Goal: Register for event/course

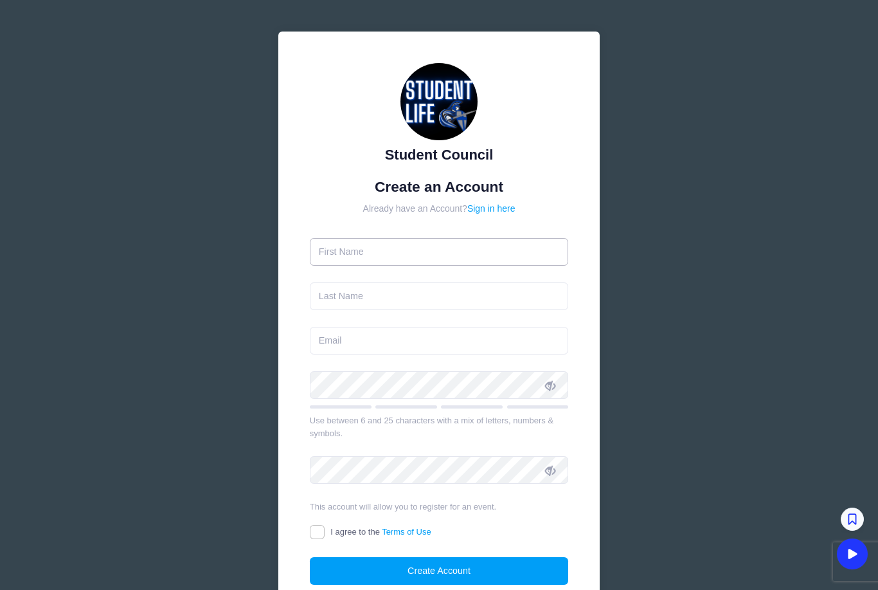
click at [410, 249] on input "text" at bounding box center [439, 252] width 259 height 28
type input "[PERSON_NAME]"
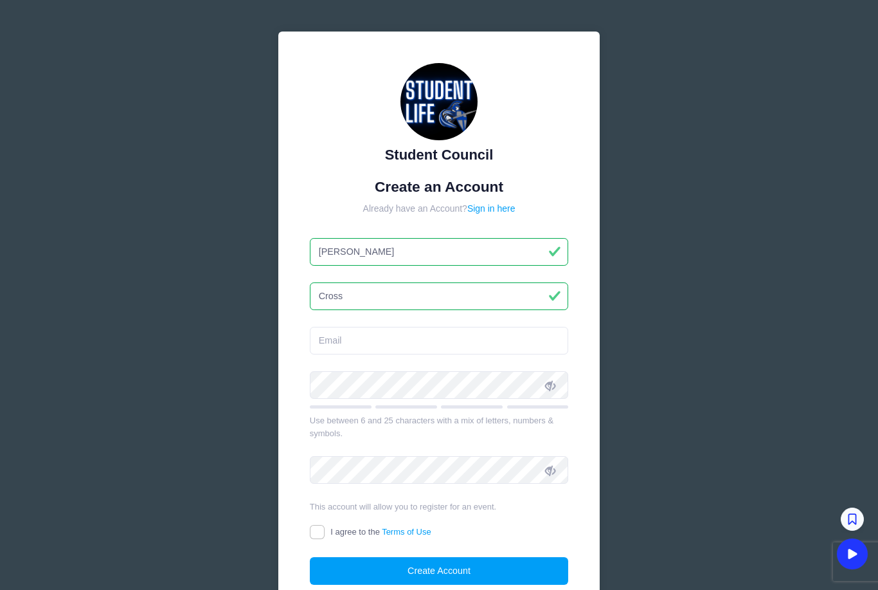
type input "Cross"
type input "across.apb.3@gmail.com"
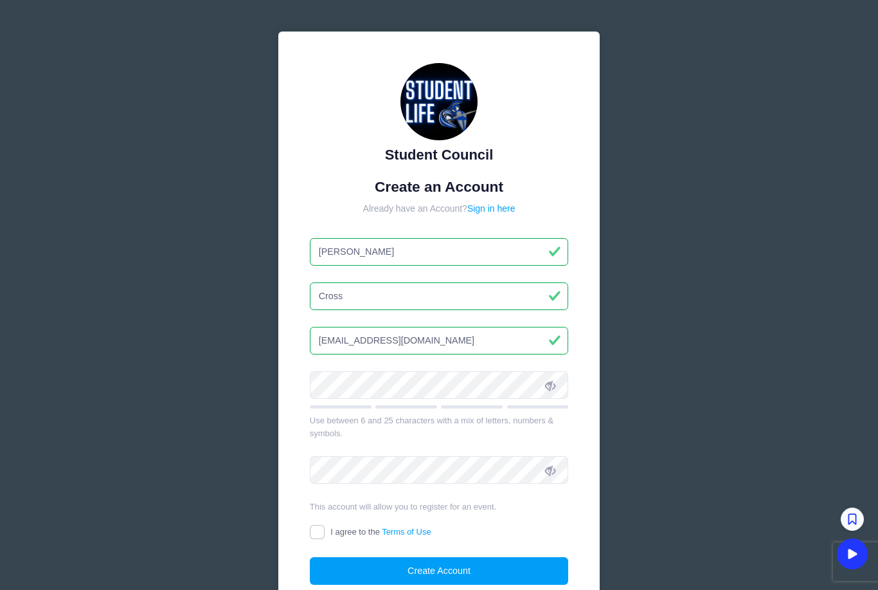
click at [336, 365] on form "Create an Account Already have an Account? Sign in here Amanda Cross across.apb…" at bounding box center [439, 381] width 259 height 407
click at [552, 381] on icon at bounding box center [550, 385] width 10 height 10
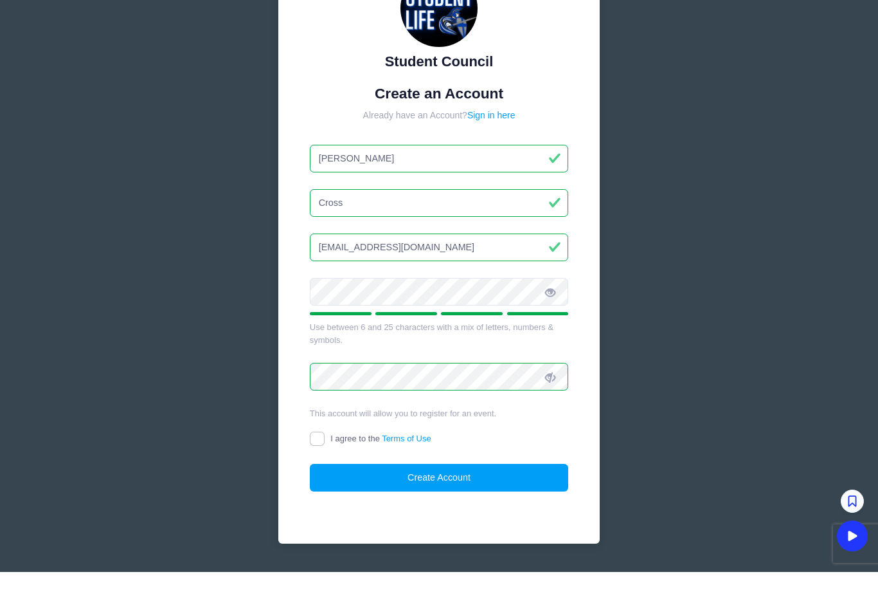
scroll to position [90, 0]
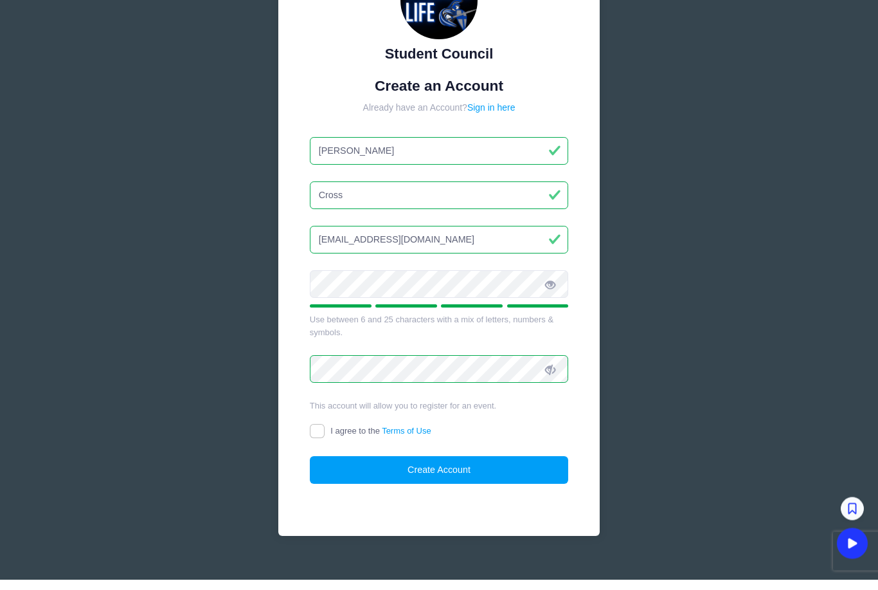
click at [320, 435] on input "I agree to the Terms of Use" at bounding box center [317, 442] width 15 height 15
checkbox input "true"
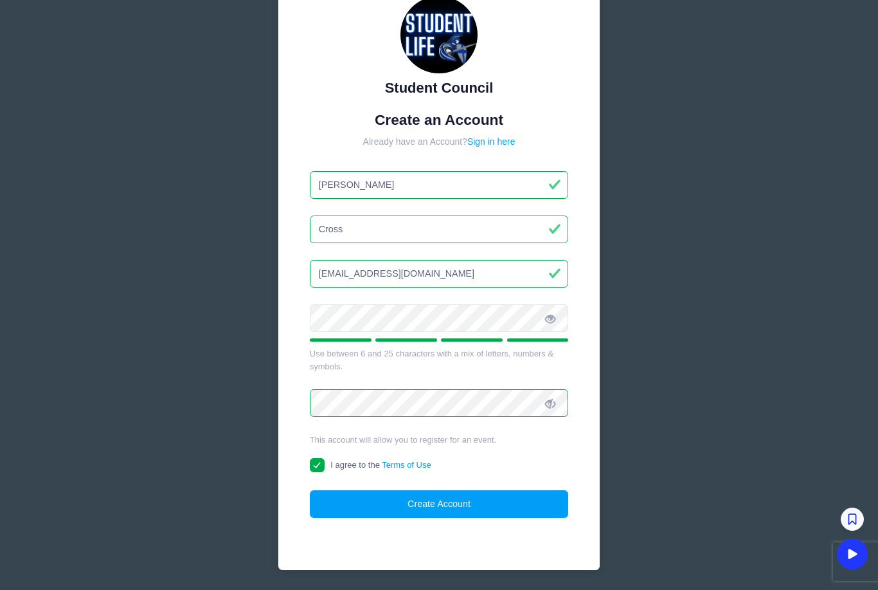
click at [426, 504] on button "Create Account" at bounding box center [439, 504] width 259 height 28
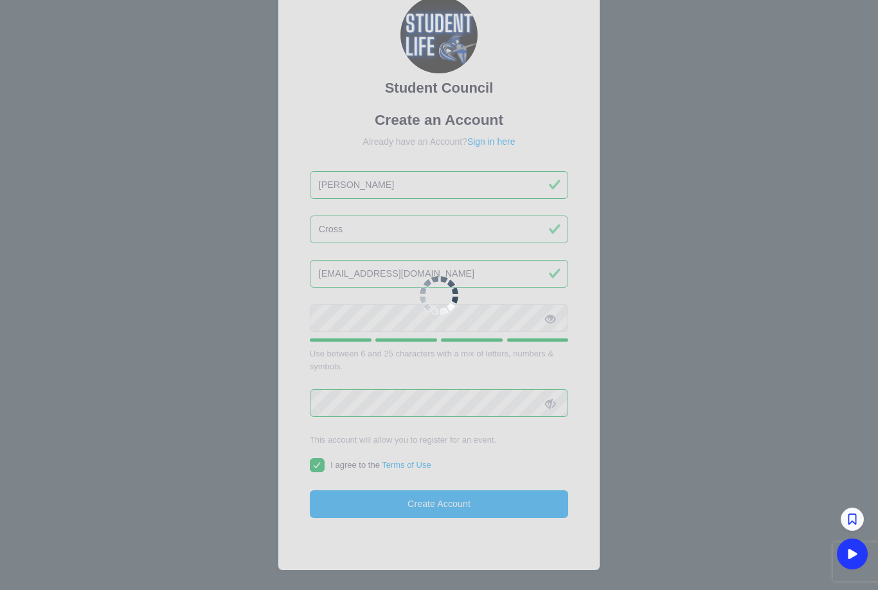
scroll to position [94, 0]
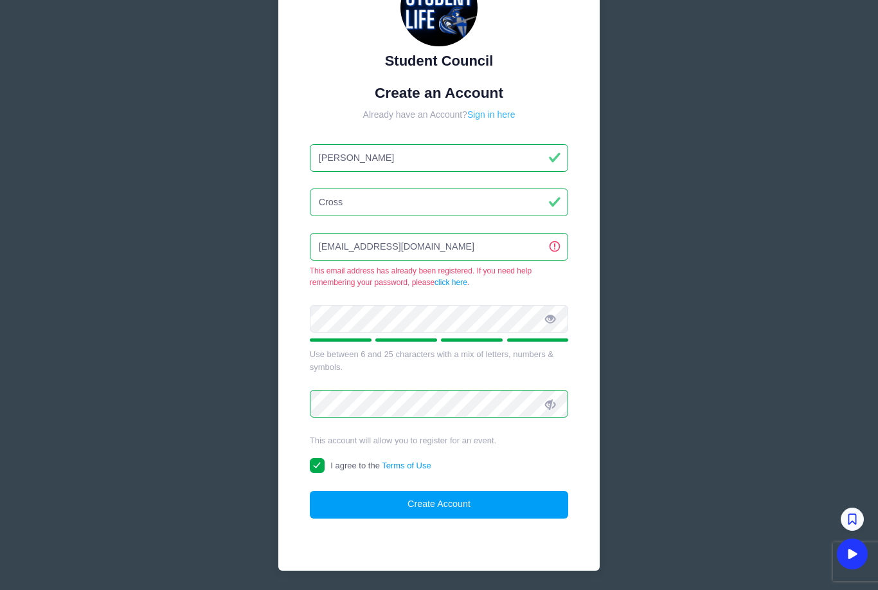
click at [493, 115] on link "Sign in here" at bounding box center [492, 114] width 48 height 10
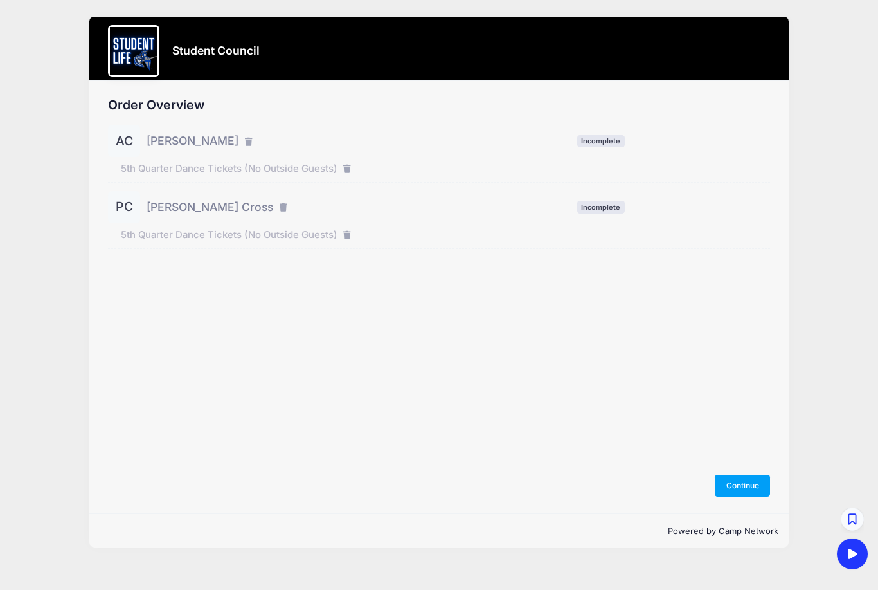
click at [741, 496] on button "Continue" at bounding box center [742, 486] width 55 height 22
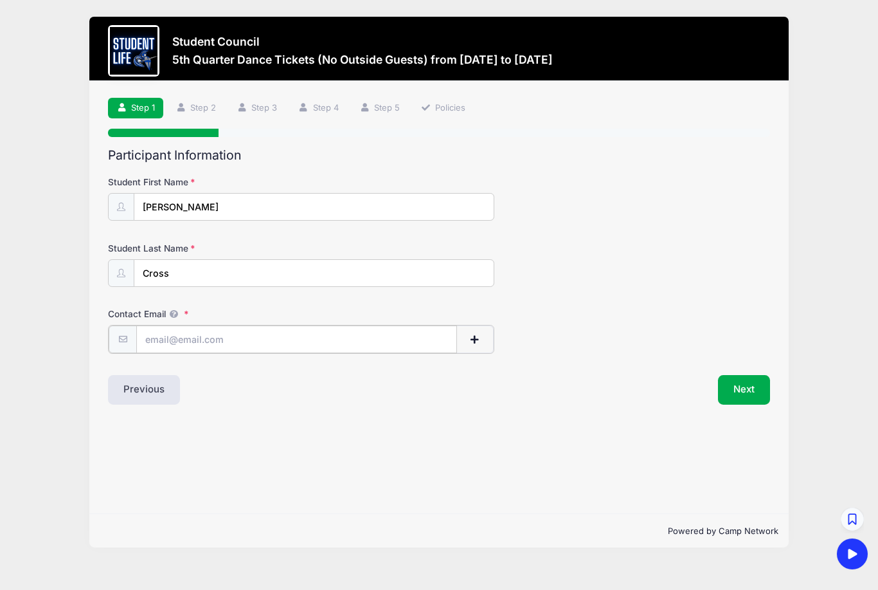
click at [309, 335] on input "Contact Email" at bounding box center [296, 339] width 321 height 28
type input "[EMAIL_ADDRESS][DOMAIN_NAME]"
click at [738, 389] on button "Next" at bounding box center [744, 389] width 52 height 30
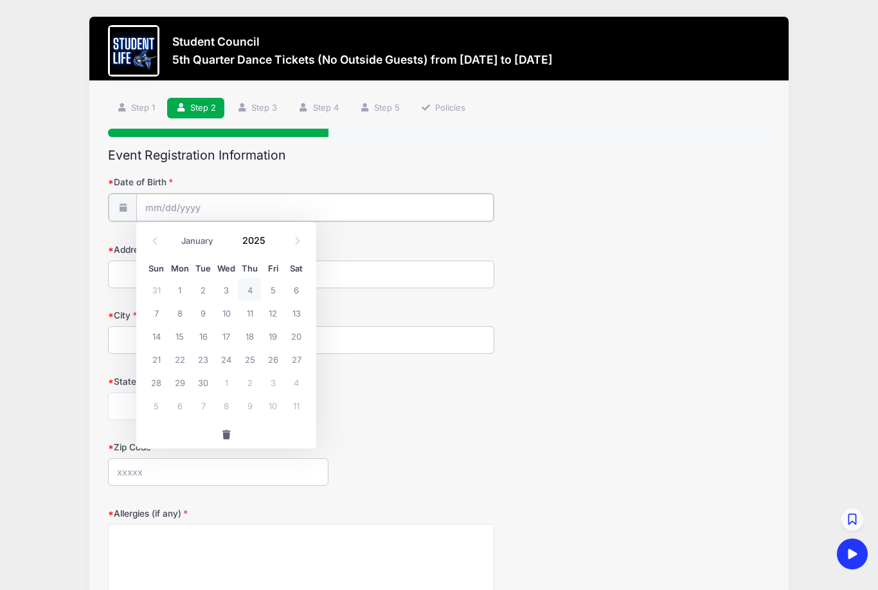
click at [296, 208] on input "Date of Birth" at bounding box center [314, 208] width 357 height 28
click at [158, 239] on icon at bounding box center [155, 241] width 8 height 8
select select "7"
click at [210, 315] on span "5" at bounding box center [203, 312] width 23 height 23
type input "08/05/2025"
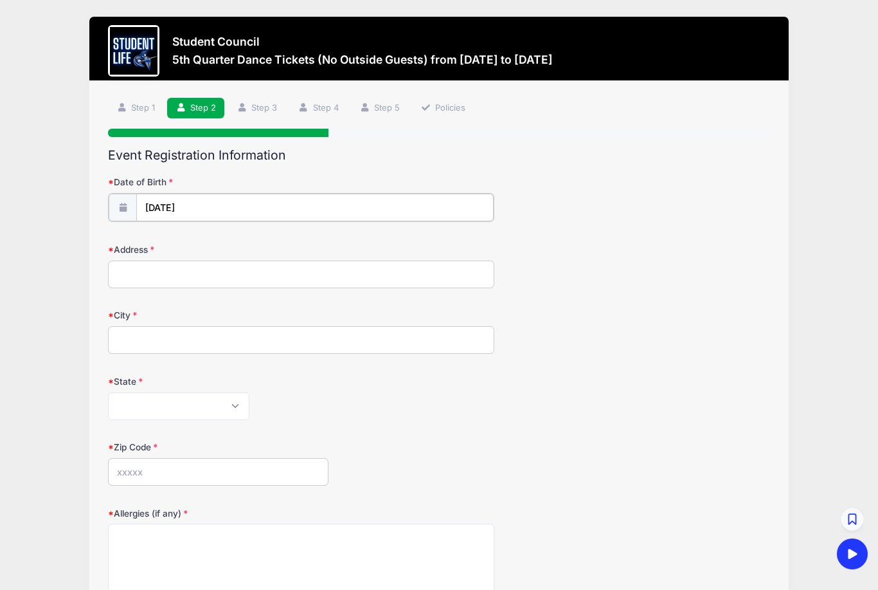
click at [257, 205] on input "08/05/2025" at bounding box center [314, 208] width 357 height 28
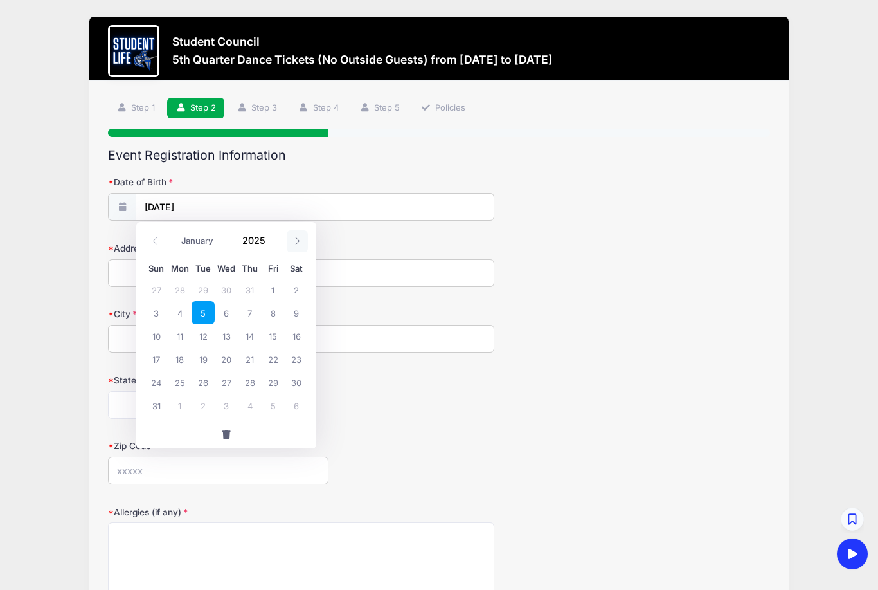
click at [293, 238] on icon at bounding box center [297, 241] width 8 height 8
select select "8"
click at [272, 248] on span at bounding box center [273, 245] width 9 height 10
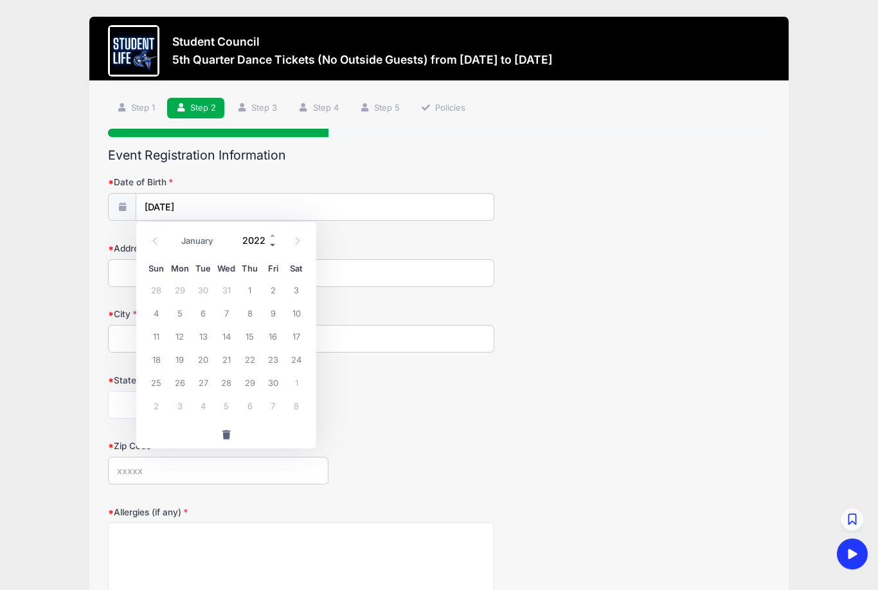
click at [272, 248] on span at bounding box center [273, 245] width 9 height 10
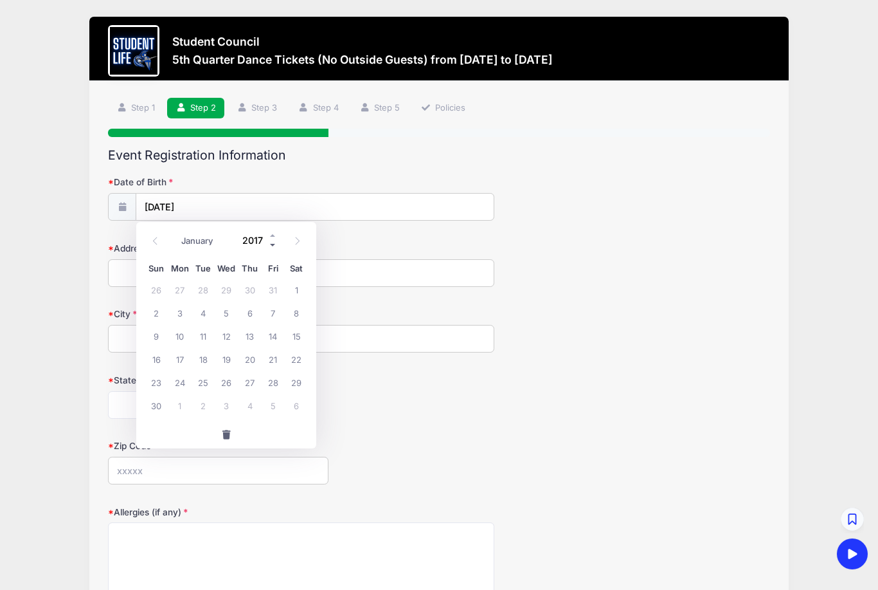
click at [272, 248] on span at bounding box center [273, 245] width 9 height 10
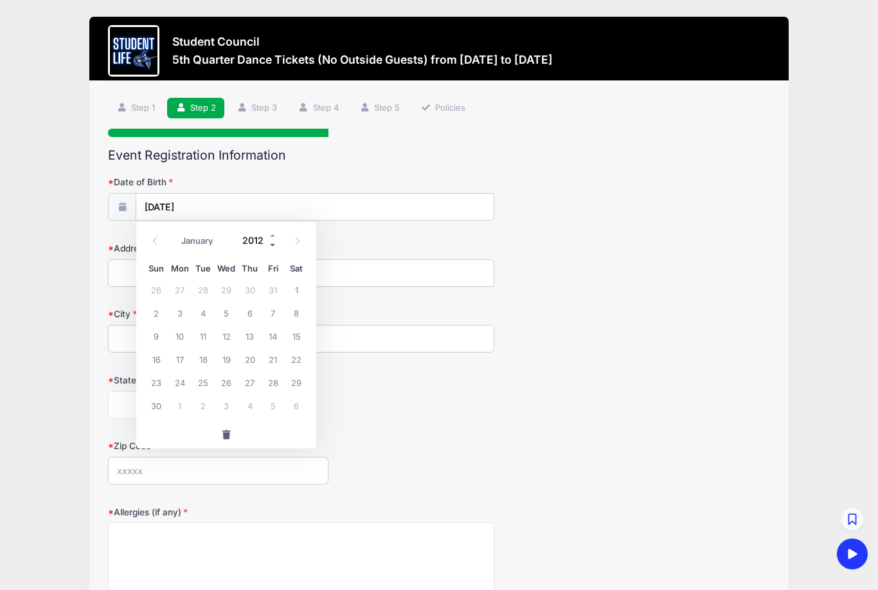
click at [272, 248] on span at bounding box center [273, 245] width 9 height 10
type input "2008"
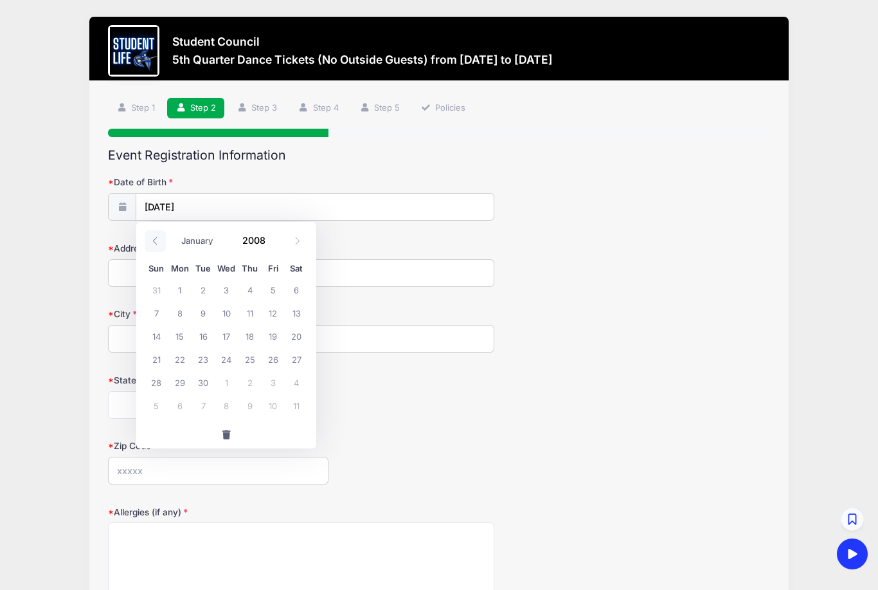
click at [158, 238] on icon at bounding box center [155, 241] width 8 height 8
select select "7"
click at [205, 313] on span "5" at bounding box center [203, 312] width 23 height 23
type input "08/05/2008"
click at [173, 269] on input "Address" at bounding box center [301, 273] width 387 height 28
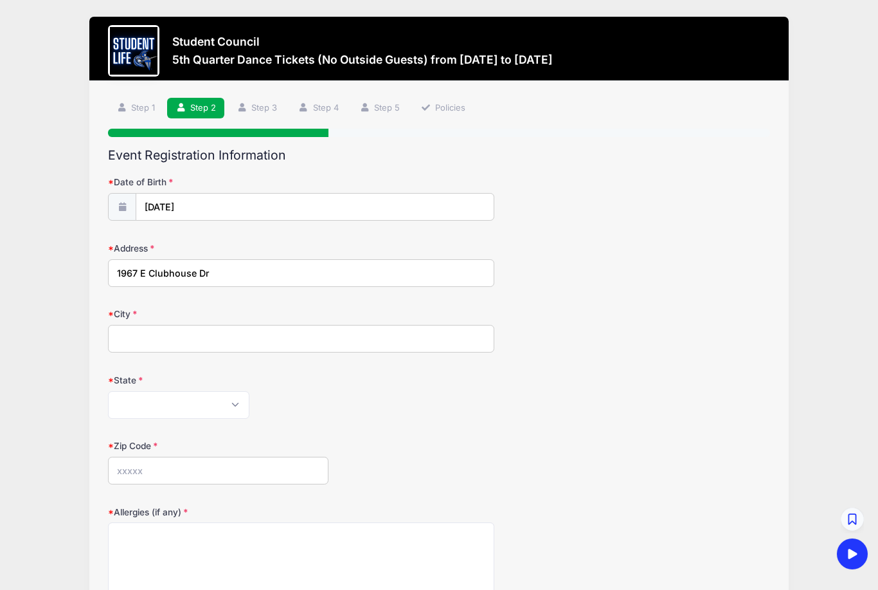
type input "1967 E Clubhouse Dr"
click at [185, 332] on input "City" at bounding box center [301, 339] width 387 height 28
type input "Phoenix"
select select "AZ"
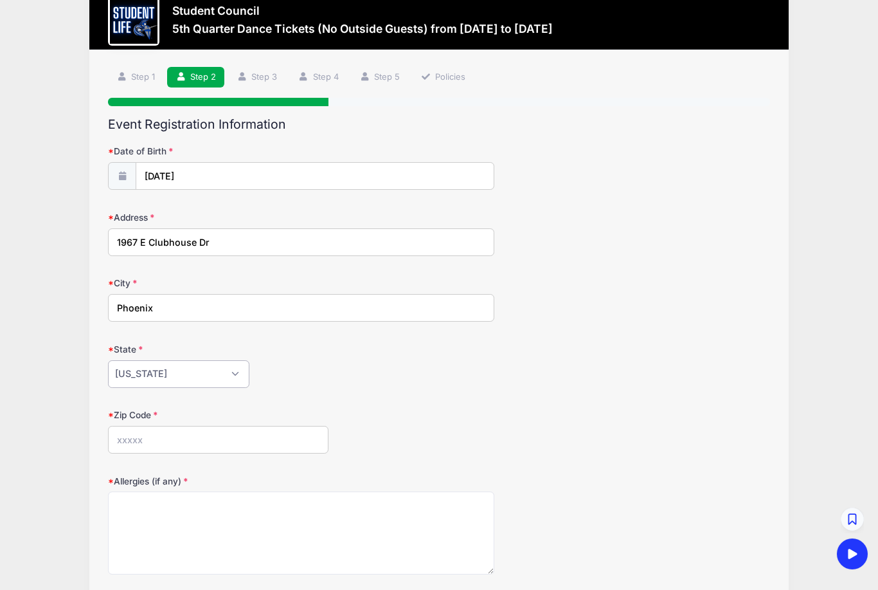
scroll to position [33, 0]
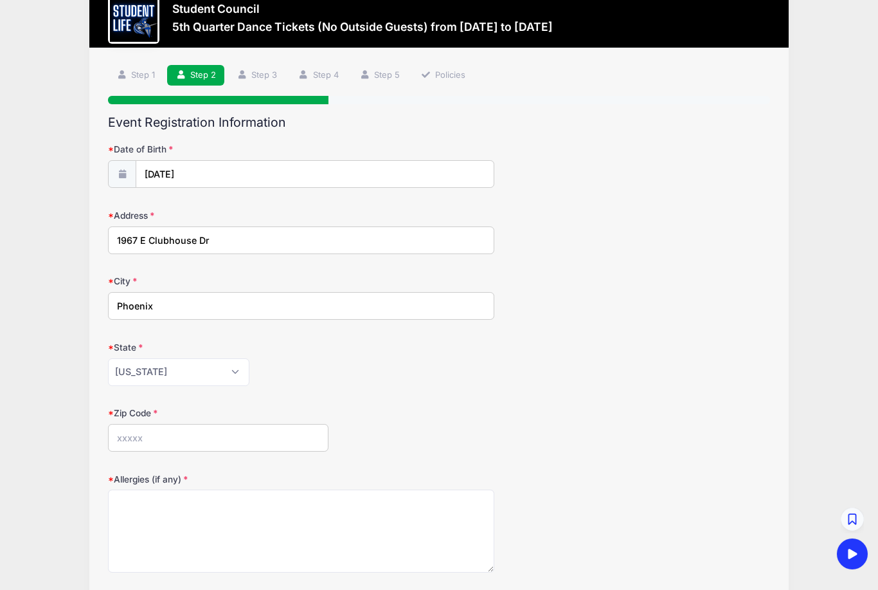
click at [165, 439] on input "Zip Code" at bounding box center [218, 438] width 221 height 28
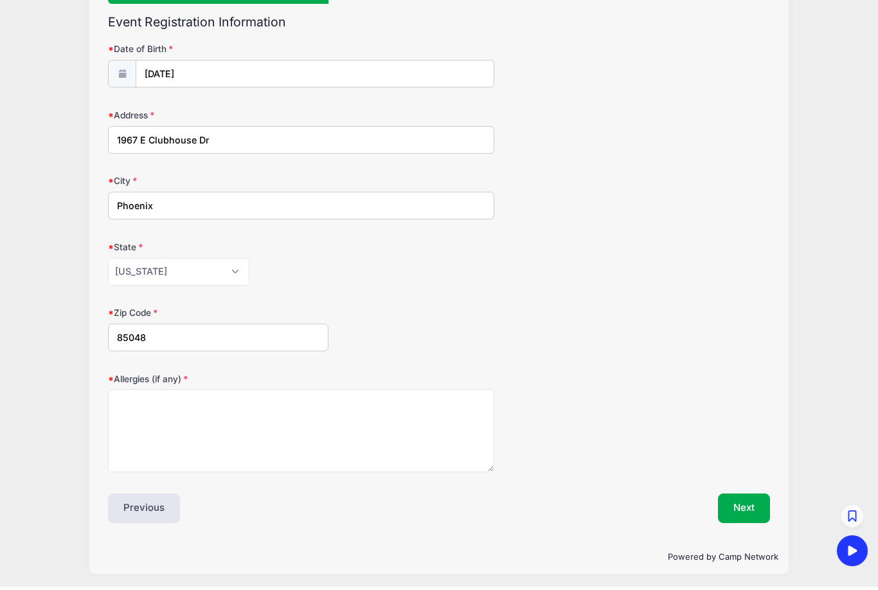
type input "85048"
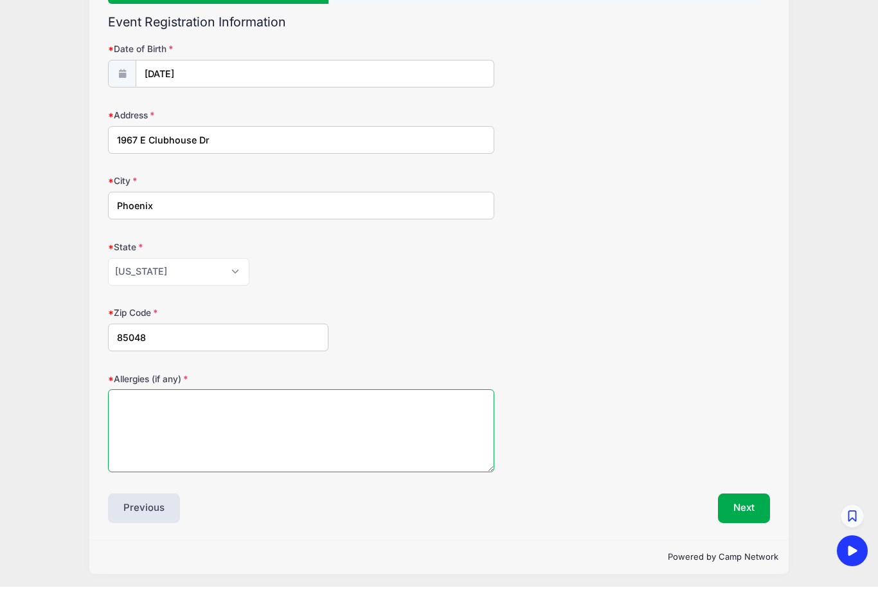
click at [373, 443] on textarea "Allergies (if any)" at bounding box center [301, 433] width 387 height 83
type textarea "N/A"
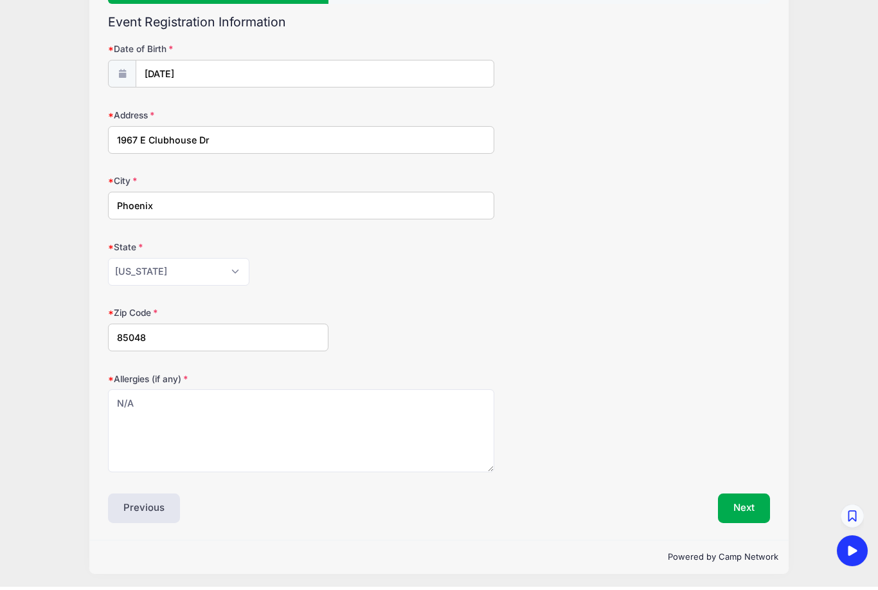
click at [734, 496] on button "Next" at bounding box center [744, 511] width 52 height 30
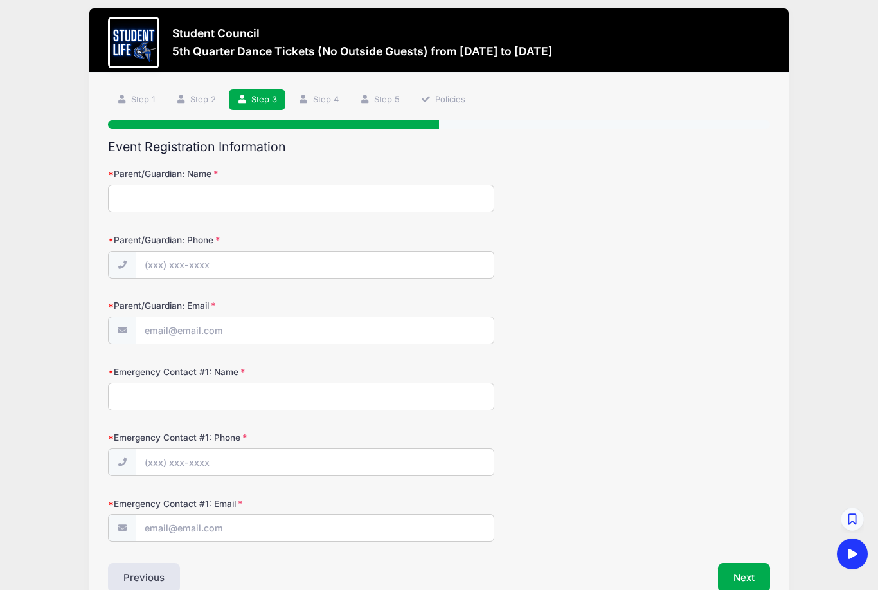
scroll to position [1, 0]
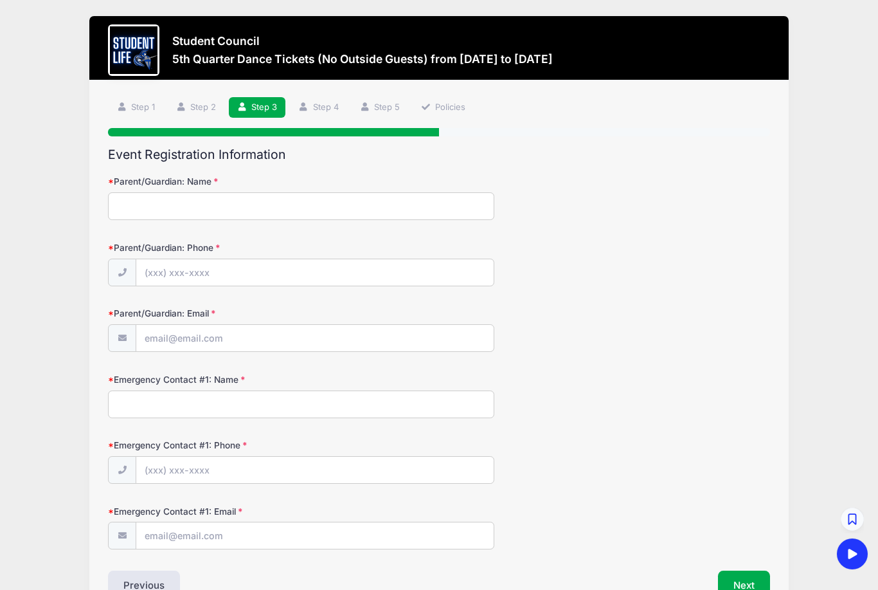
click at [168, 207] on input "Parent/Guardian: Name" at bounding box center [301, 206] width 387 height 28
type input "Amanda Cross"
click at [203, 266] on input "Parent/Guardian: Phone" at bounding box center [314, 273] width 357 height 28
type input "(423) 963-6816"
click at [200, 331] on input "Parent/Guardian: Email" at bounding box center [314, 339] width 357 height 28
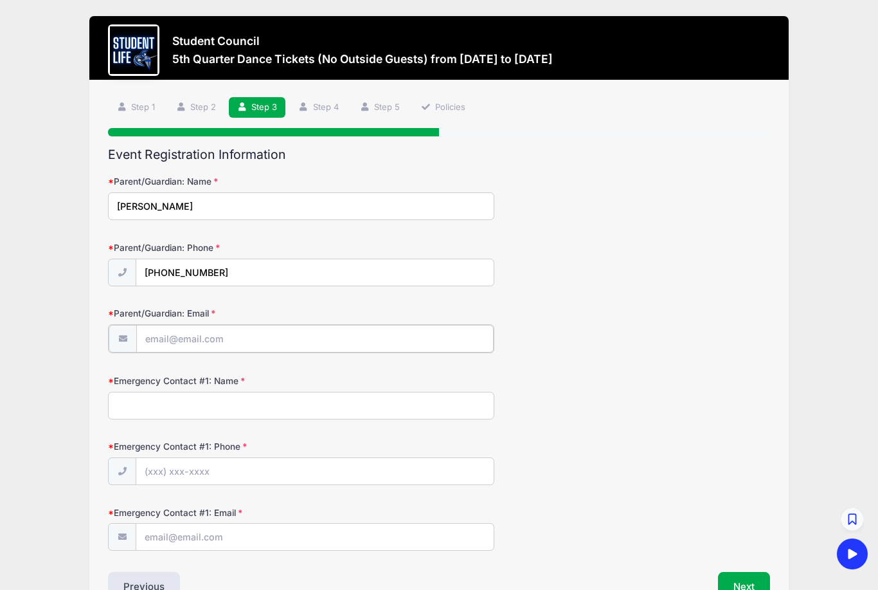
type input "[EMAIL_ADDRESS][DOMAIN_NAME]"
click at [233, 401] on input "Emergency Contact #1: Name" at bounding box center [301, 404] width 387 height 28
type input "Amanda Cross"
click at [199, 470] on input "Emergency Contact #1: Phone" at bounding box center [314, 471] width 357 height 28
type input "(423) 963-6816"
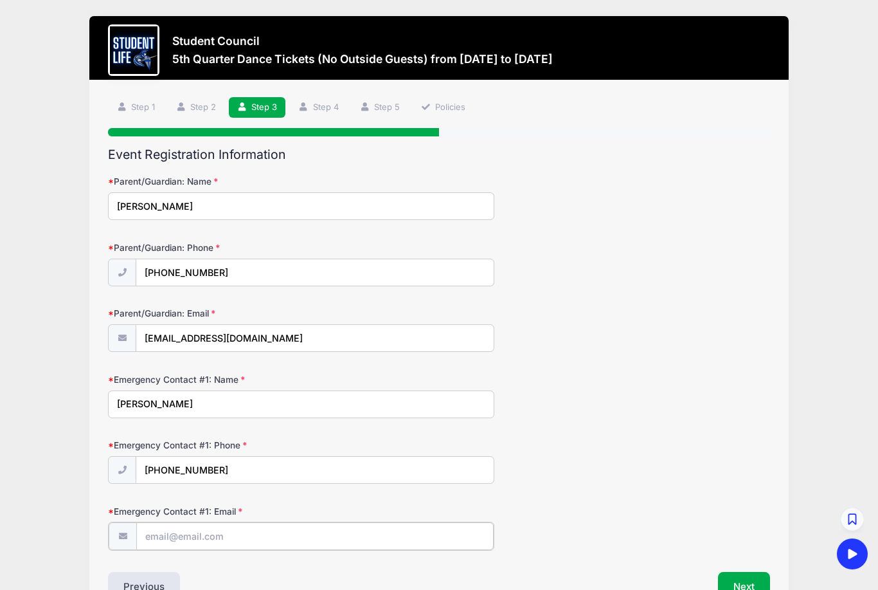
click at [276, 532] on input "Emergency Contact #1: Email" at bounding box center [314, 536] width 357 height 28
type input "[EMAIL_ADDRESS][DOMAIN_NAME]"
click at [733, 573] on button "Next" at bounding box center [744, 585] width 52 height 30
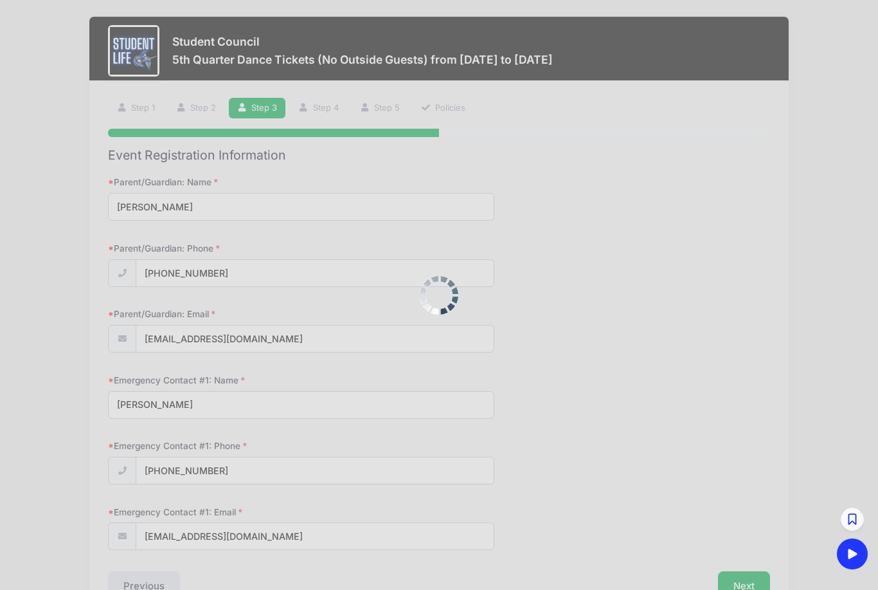
scroll to position [0, 0]
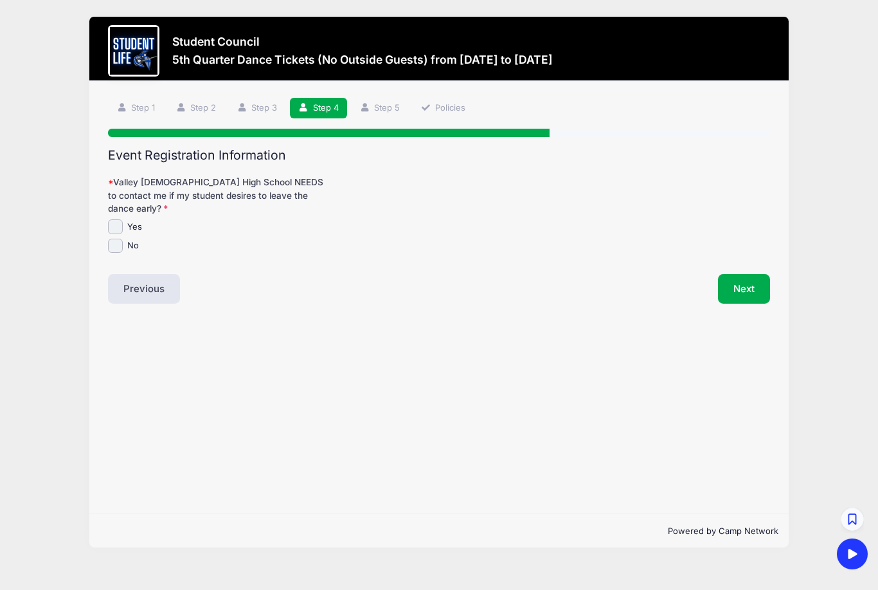
click at [118, 219] on input "Yes" at bounding box center [115, 226] width 15 height 15
checkbox input "true"
click at [749, 283] on button "Next" at bounding box center [744, 289] width 52 height 30
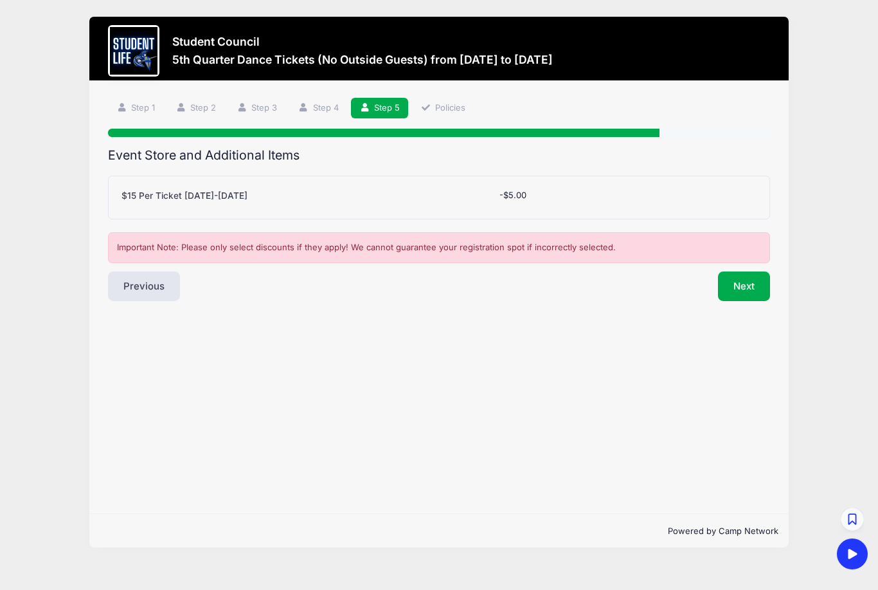
click at [734, 287] on button "Next" at bounding box center [744, 286] width 52 height 30
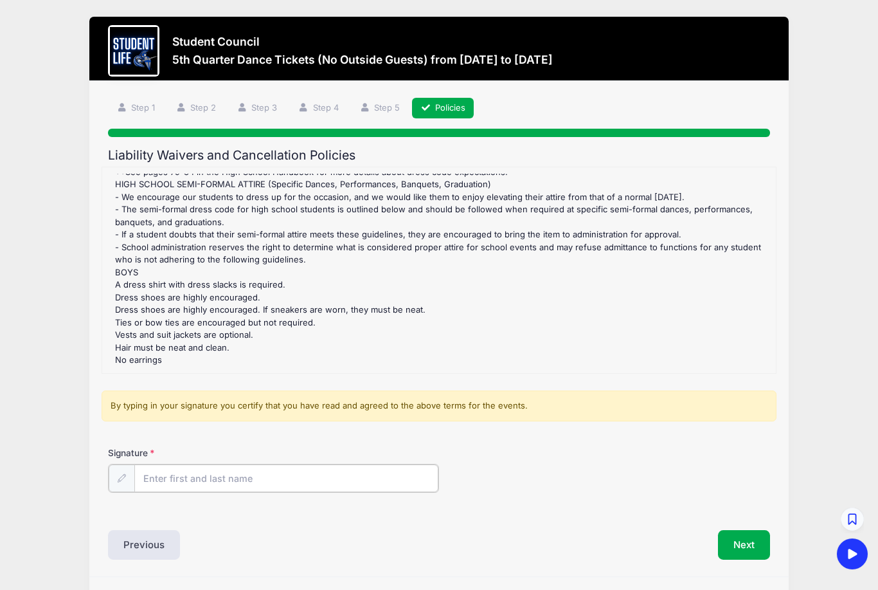
scroll to position [12, 0]
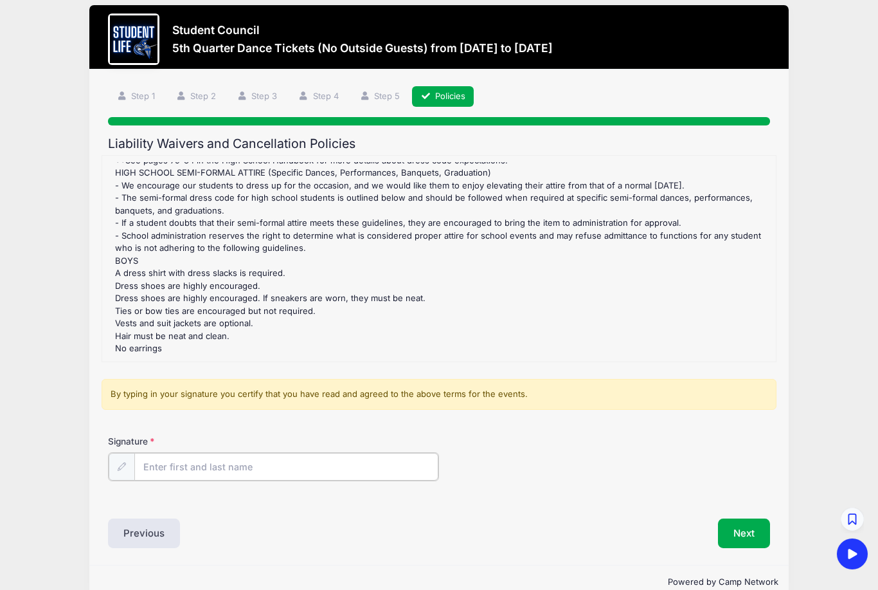
drag, startPoint x: 205, startPoint y: 473, endPoint x: 205, endPoint y: 464, distance: 9.0
click at [205, 461] on input "Signature" at bounding box center [286, 467] width 304 height 28
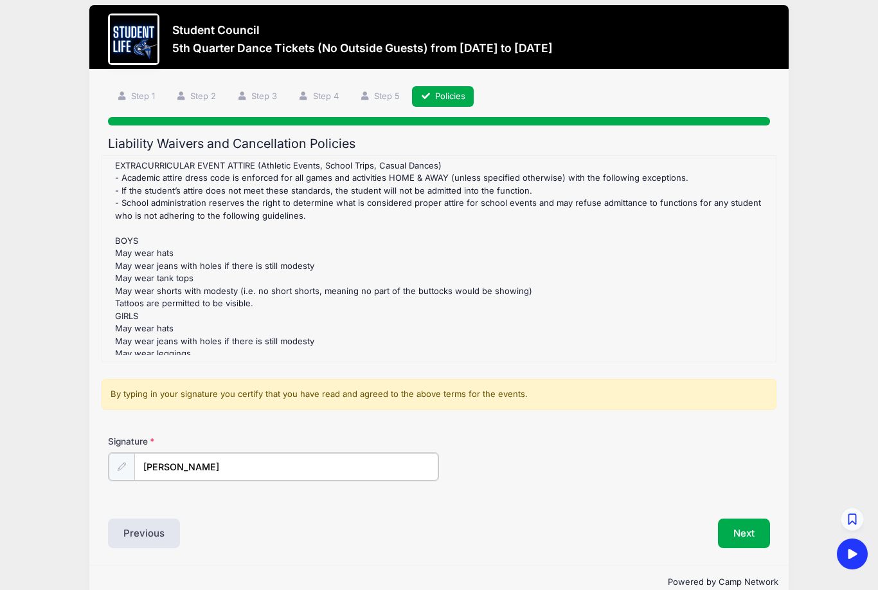
scroll to position [1214, 0]
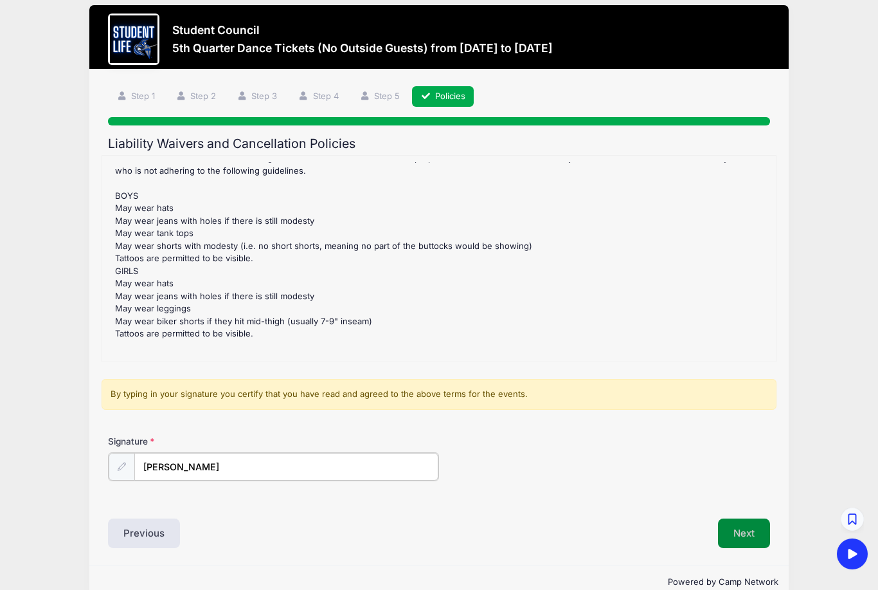
type input "Amanda Cross"
click at [744, 531] on button "Next" at bounding box center [744, 532] width 52 height 30
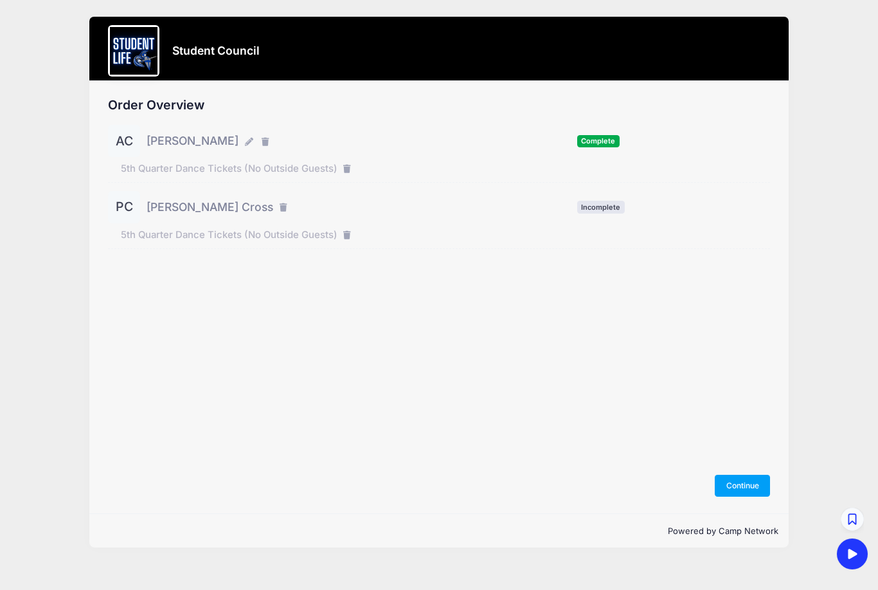
click at [738, 496] on button "Continue" at bounding box center [742, 486] width 55 height 22
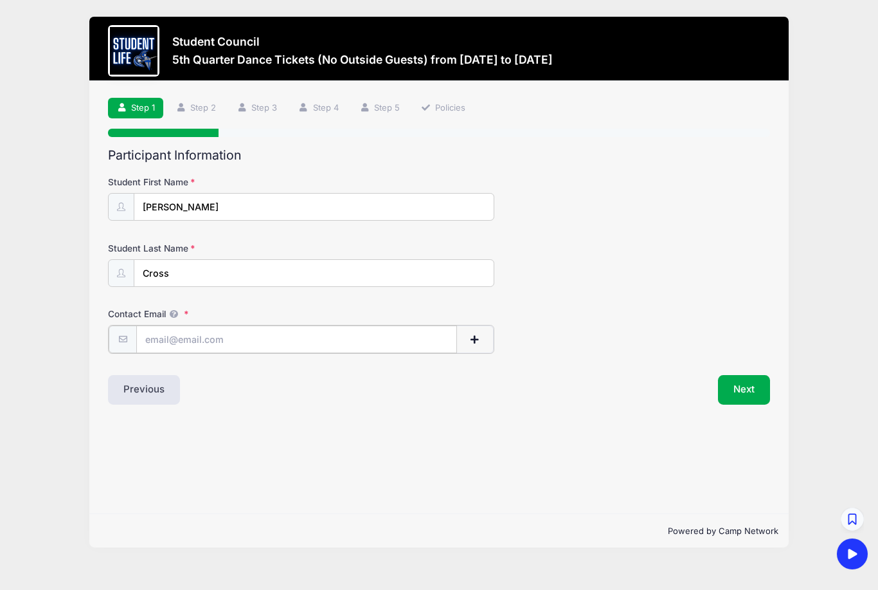
click at [288, 339] on input "Contact Email" at bounding box center [296, 339] width 321 height 28
type input "across.apb.3@gmail.com"
click at [741, 383] on button "Next" at bounding box center [744, 389] width 52 height 30
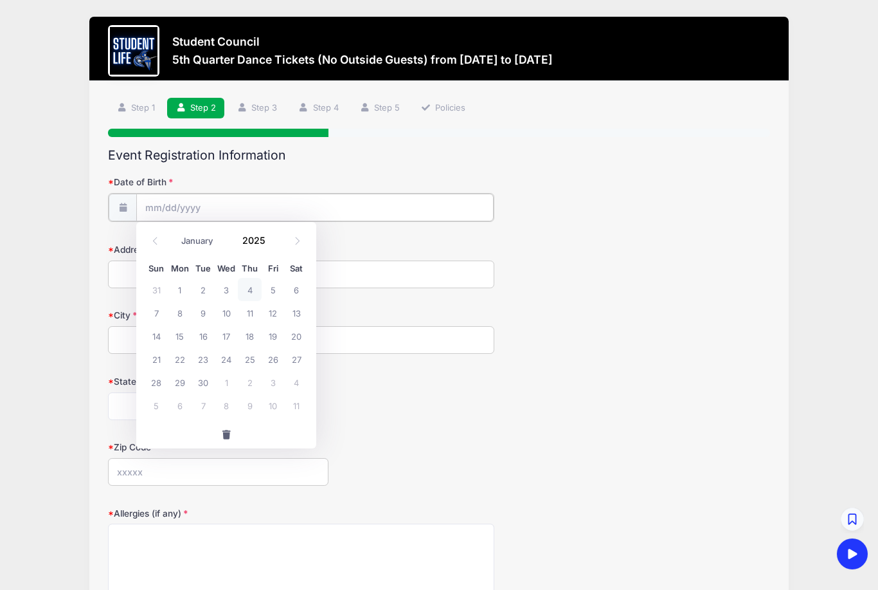
click at [201, 206] on input "Date of Birth" at bounding box center [314, 208] width 357 height 28
click at [273, 248] on span at bounding box center [273, 245] width 9 height 10
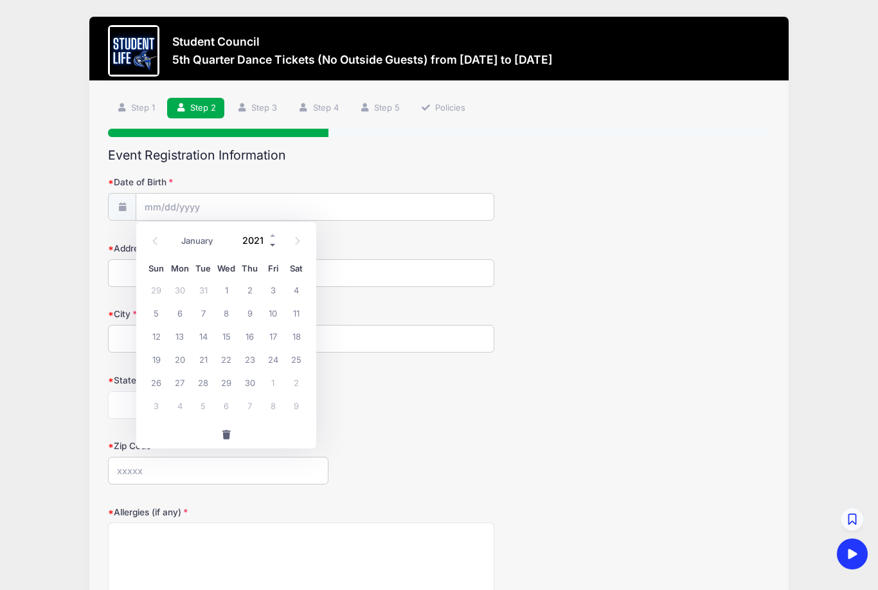
click at [273, 248] on span at bounding box center [273, 245] width 9 height 10
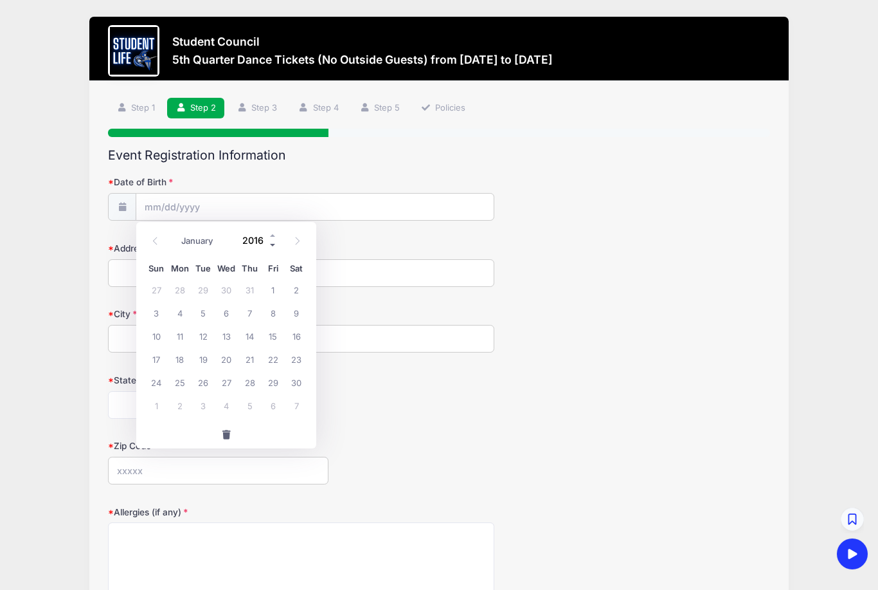
click at [273, 248] on span at bounding box center [273, 245] width 9 height 10
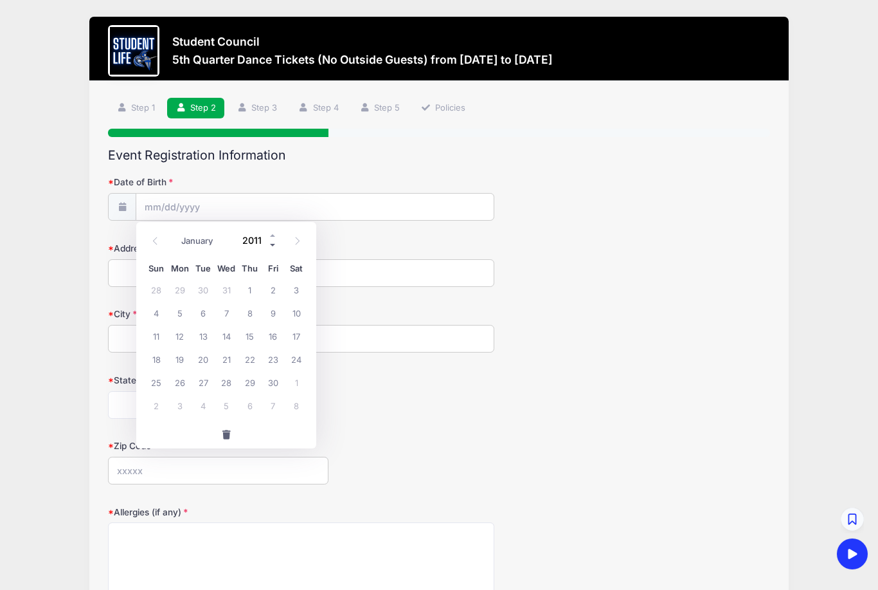
click at [273, 248] on span at bounding box center [273, 245] width 9 height 10
type input "2009"
click at [251, 283] on span "3" at bounding box center [249, 289] width 23 height 23
type input "09/03/2009"
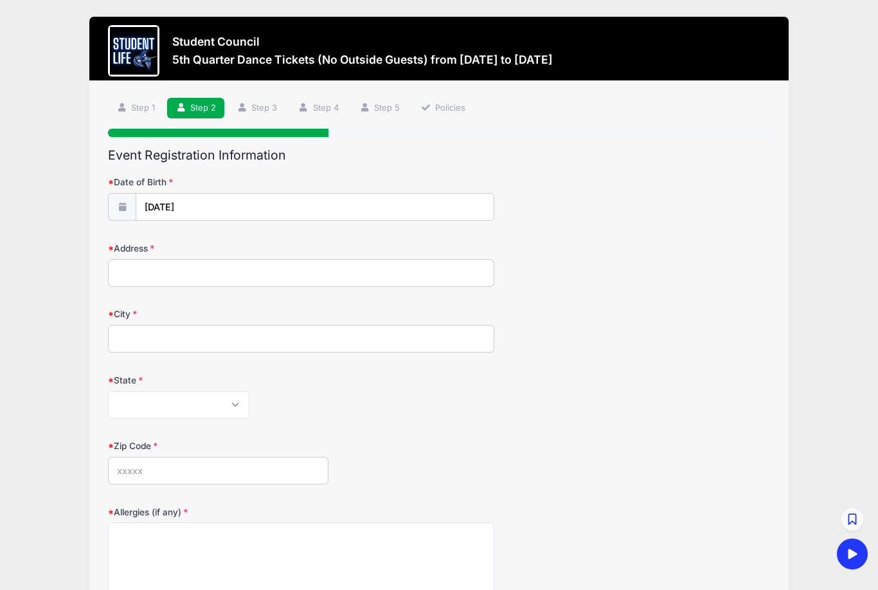
click at [185, 268] on input "Address" at bounding box center [301, 273] width 387 height 28
type input "1967 E Clubhouse Dr"
click at [167, 333] on input "City" at bounding box center [301, 339] width 387 height 28
type input "Phoenix"
select select "AZ"
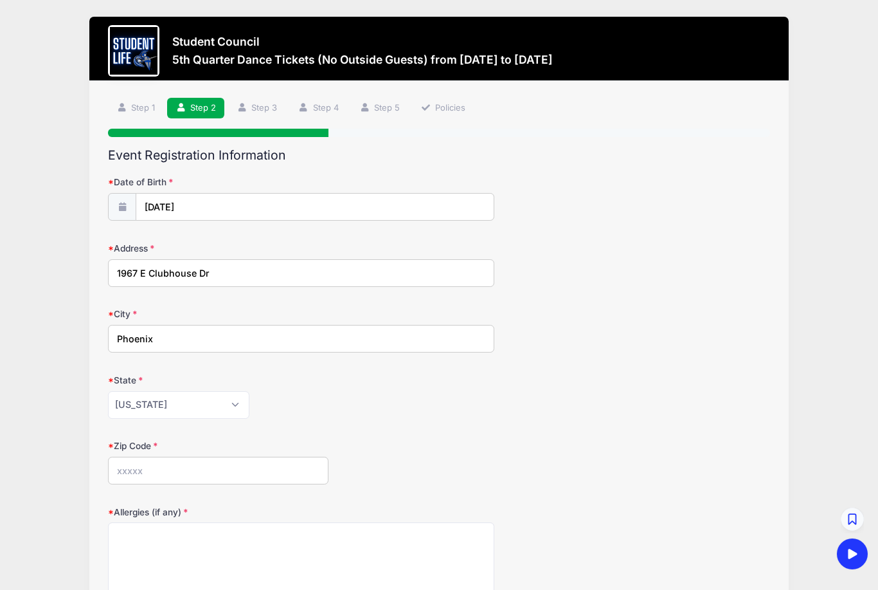
click at [172, 463] on input "Zip Code" at bounding box center [218, 471] width 221 height 28
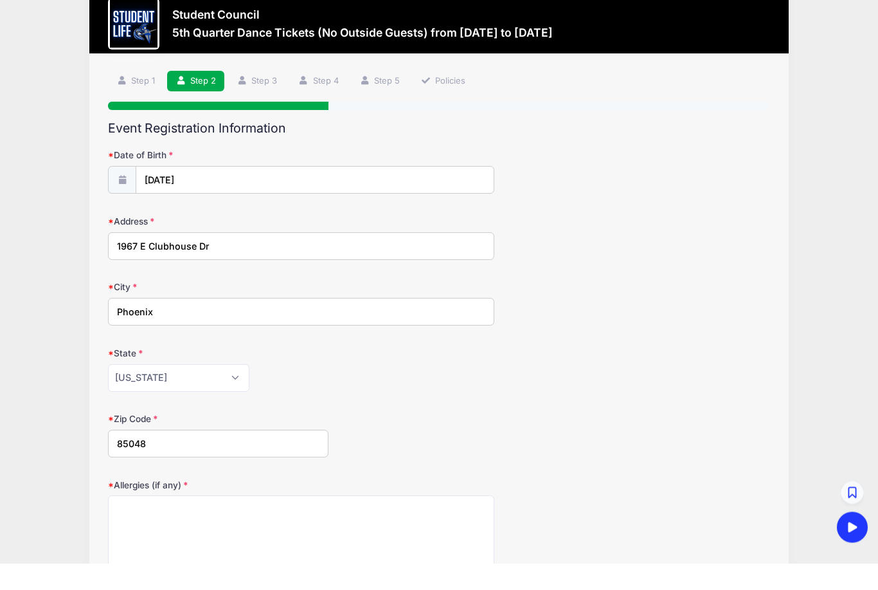
type input "85048"
click at [135, 522] on textarea "Allergies (if any)" at bounding box center [301, 563] width 387 height 83
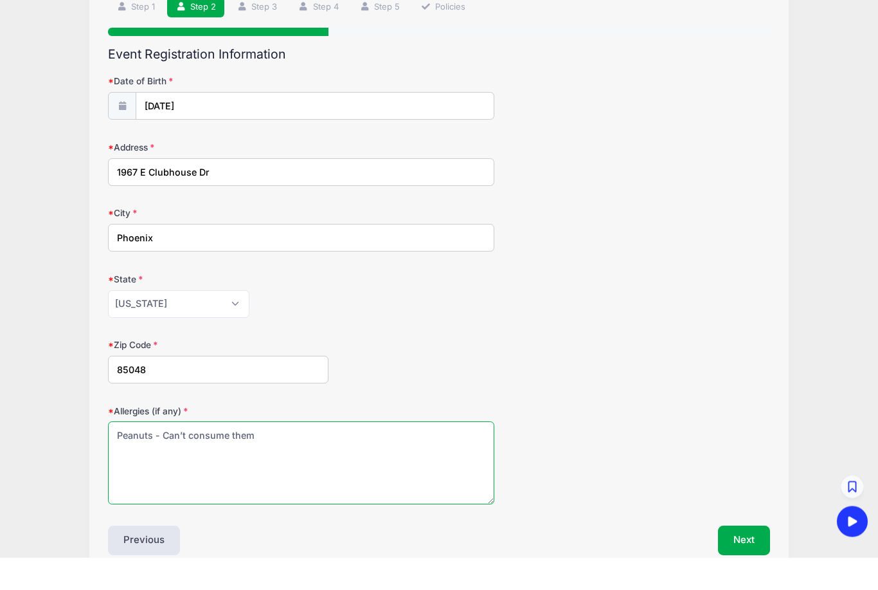
click at [227, 454] on textarea "Peanuts - Can’t consume them" at bounding box center [301, 495] width 387 height 83
type textarea "Peanuts - Can’t eat them but can be around them."
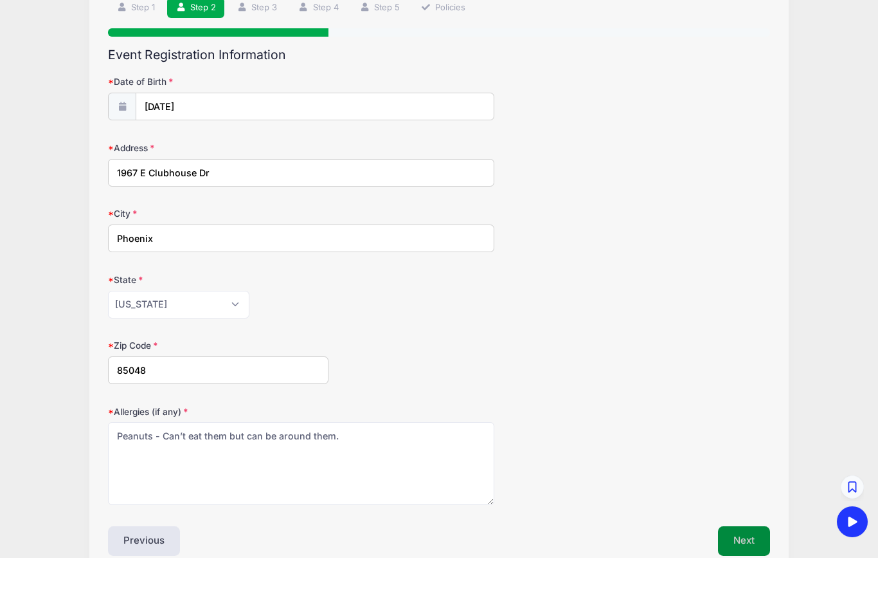
click at [738, 558] on button "Next" at bounding box center [744, 573] width 52 height 30
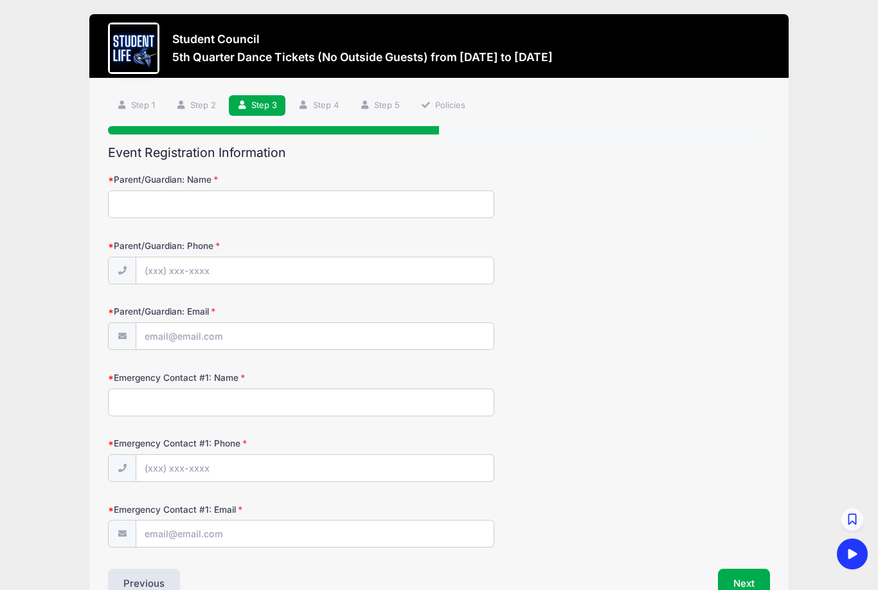
scroll to position [1, 0]
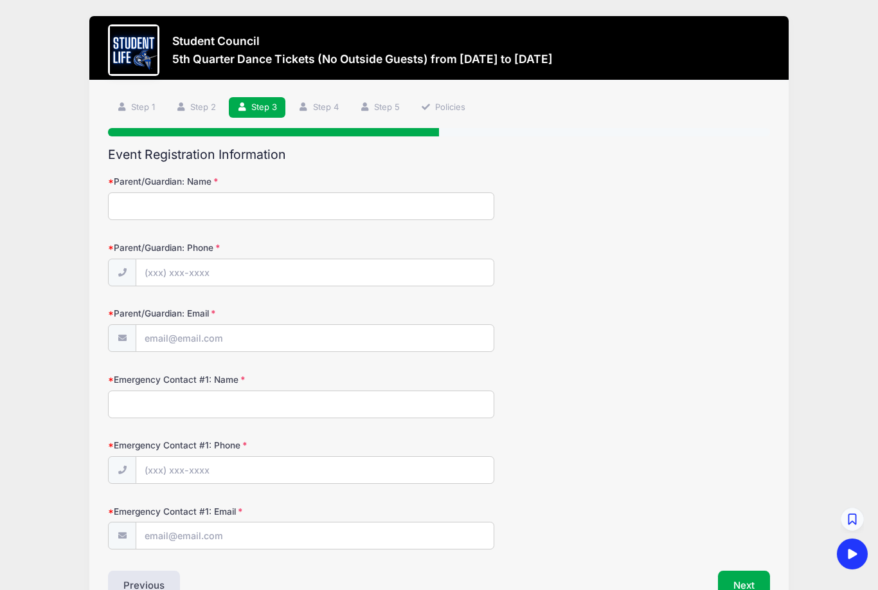
click at [226, 205] on input "Parent/Guardian: Name" at bounding box center [301, 206] width 387 height 28
type input "Amanda Cross"
click at [230, 270] on input "Parent/Guardian: Phone" at bounding box center [314, 273] width 357 height 28
type input "(423) 963-6816"
click at [233, 334] on input "Parent/Guardian: Email" at bounding box center [314, 339] width 357 height 28
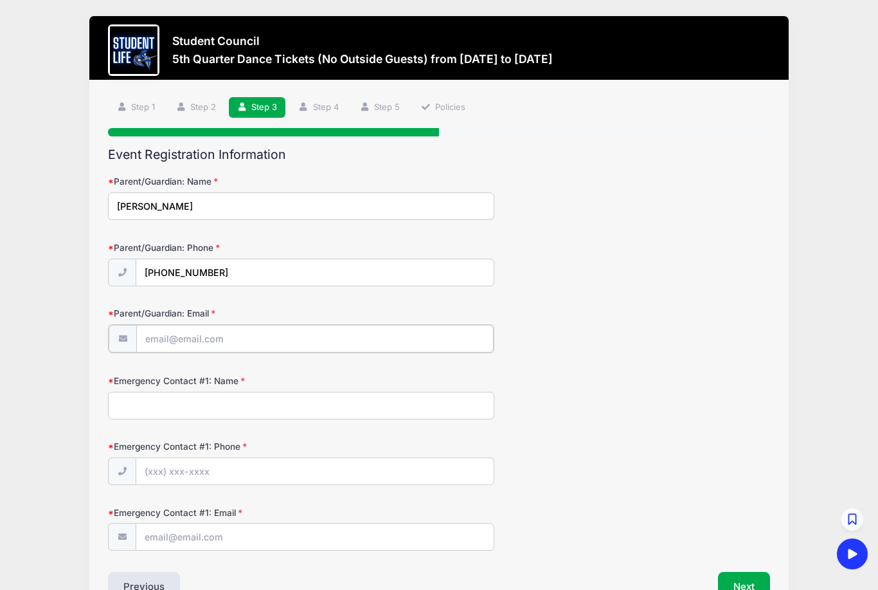
type input "[EMAIL_ADDRESS][DOMAIN_NAME]"
click at [223, 403] on input "Emergency Contact #1: Name" at bounding box center [301, 404] width 387 height 28
type input "Amanda Cross"
click at [252, 469] on input "Emergency Contact #1: Phone" at bounding box center [314, 471] width 357 height 28
type input "(423) 963-6816"
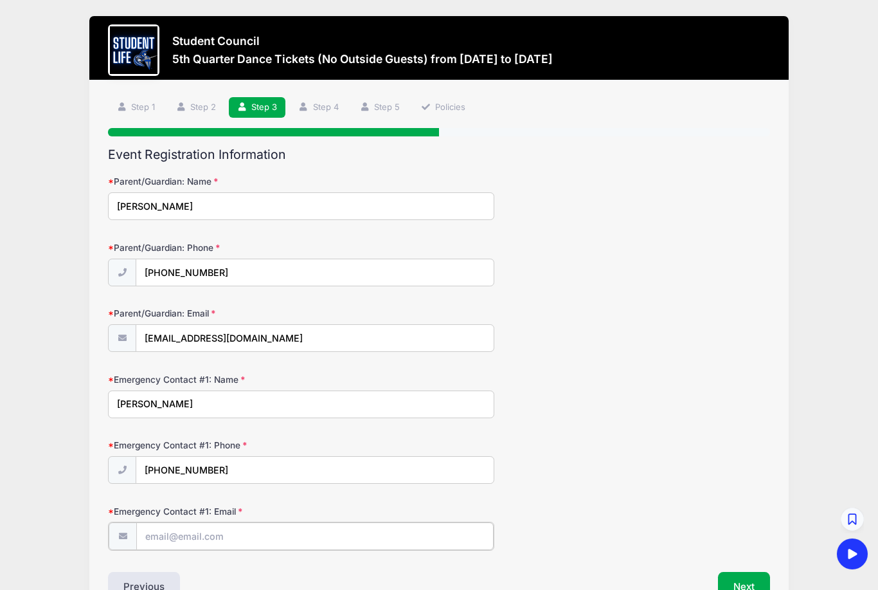
click at [284, 534] on input "Emergency Contact #1: Email" at bounding box center [314, 536] width 357 height 28
type input "[EMAIL_ADDRESS][DOMAIN_NAME]"
click at [759, 587] on button "Next" at bounding box center [744, 585] width 52 height 30
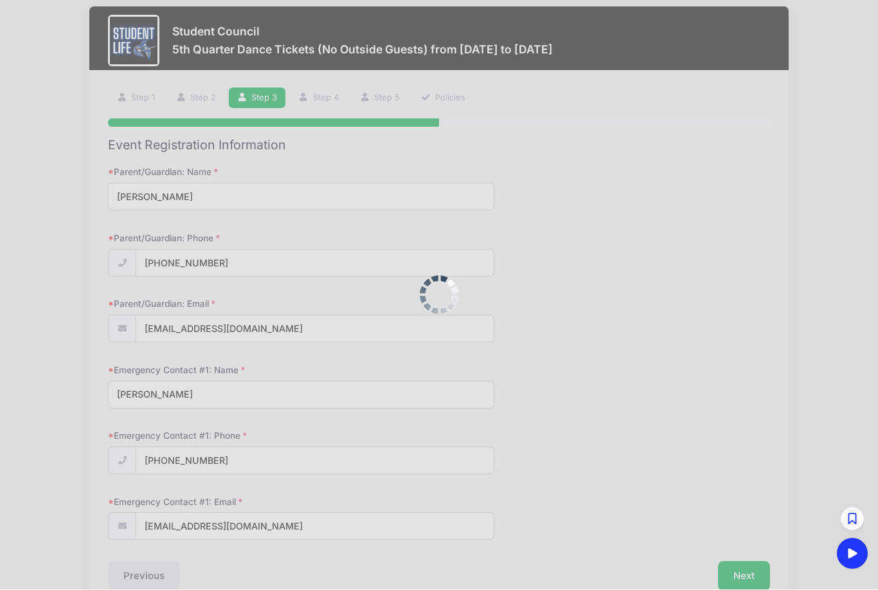
scroll to position [0, 0]
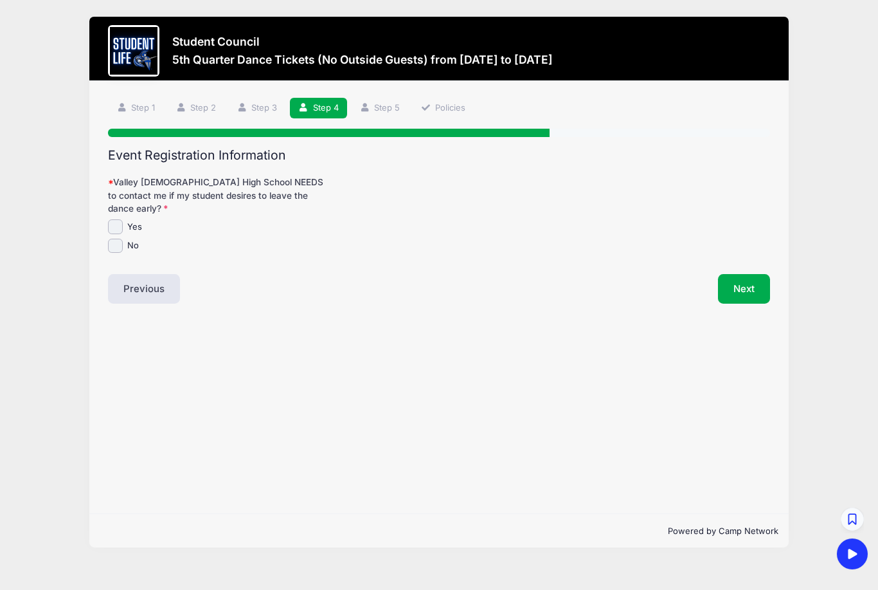
click at [110, 219] on input "Yes" at bounding box center [115, 226] width 15 height 15
checkbox input "true"
click at [756, 284] on button "Next" at bounding box center [744, 289] width 52 height 30
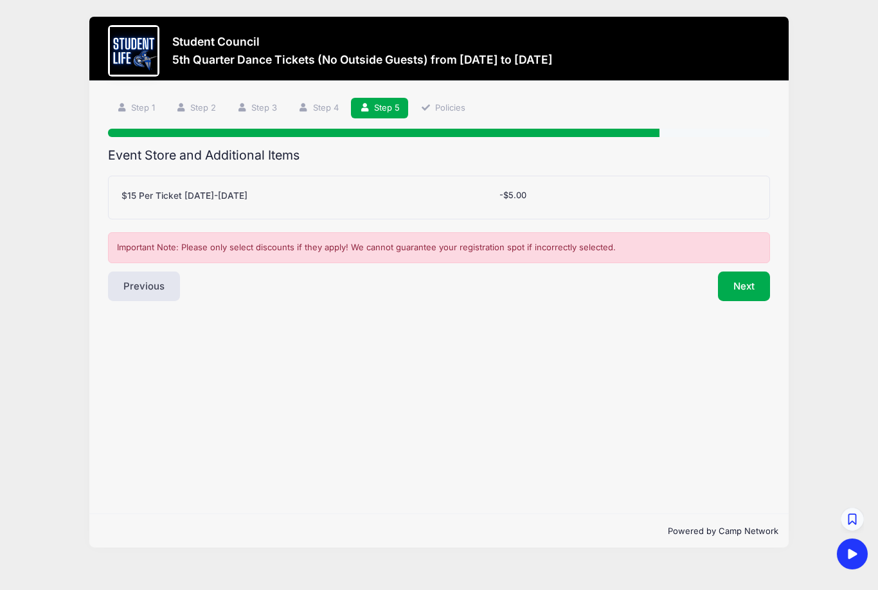
click at [756, 284] on button "Next" at bounding box center [744, 286] width 52 height 30
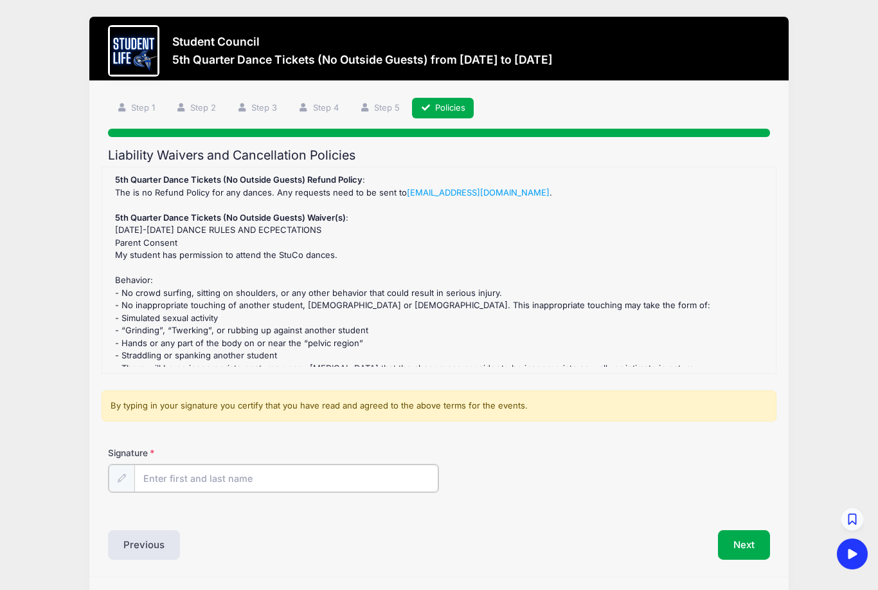
scroll to position [12, 0]
drag, startPoint x: 317, startPoint y: 481, endPoint x: 317, endPoint y: 464, distance: 17.4
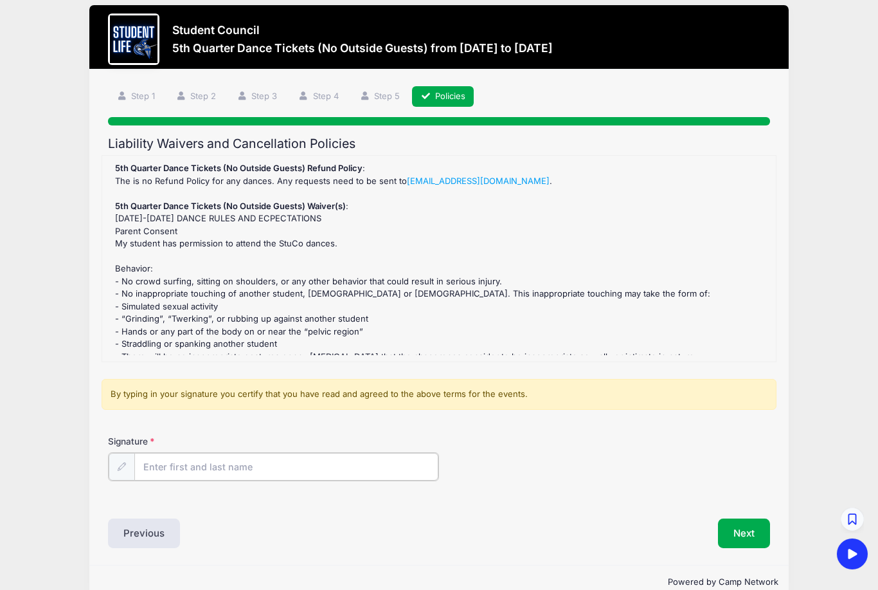
click at [317, 469] on input "Signature" at bounding box center [286, 467] width 304 height 28
type input "Amanda Cross"
click at [744, 535] on button "Next" at bounding box center [744, 532] width 52 height 30
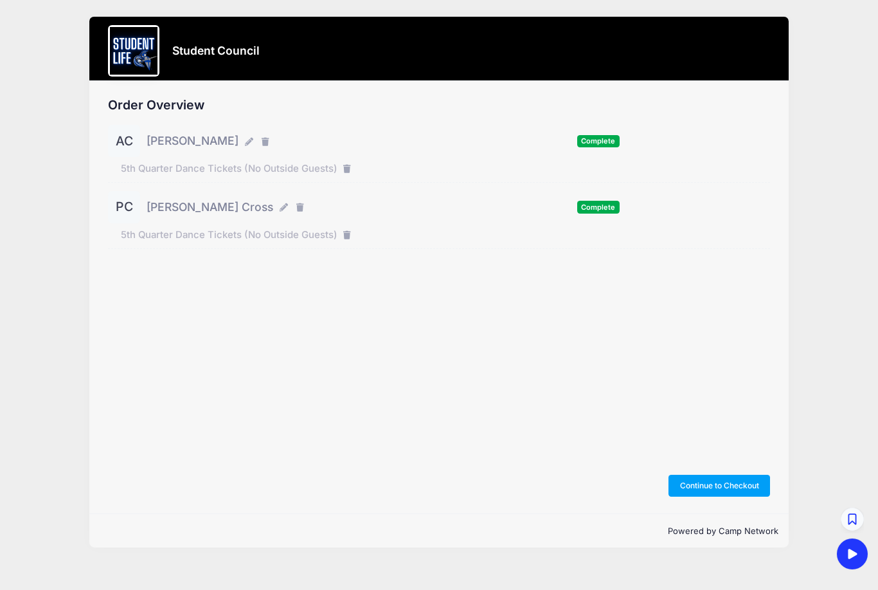
click at [689, 496] on button "Continue to Checkout" at bounding box center [720, 486] width 102 height 22
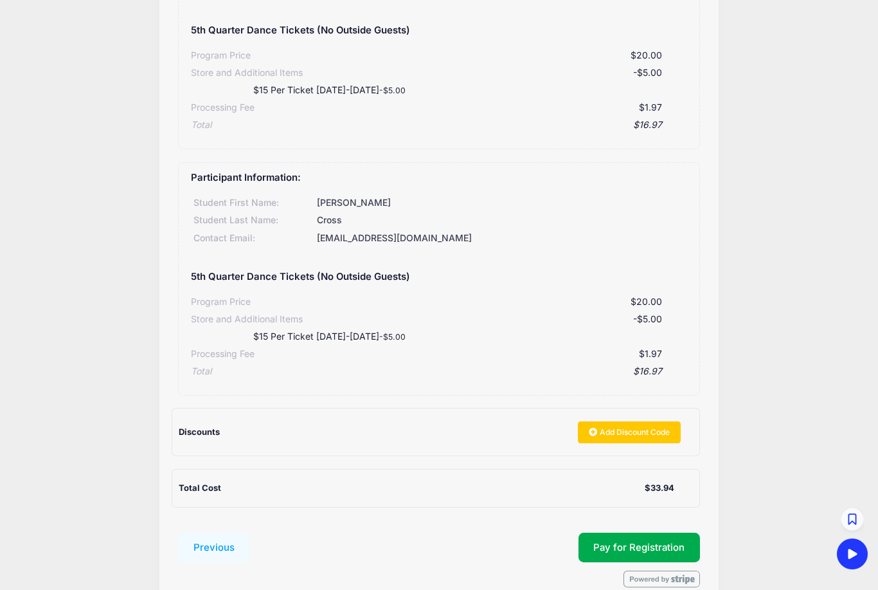
scroll to position [218, 0]
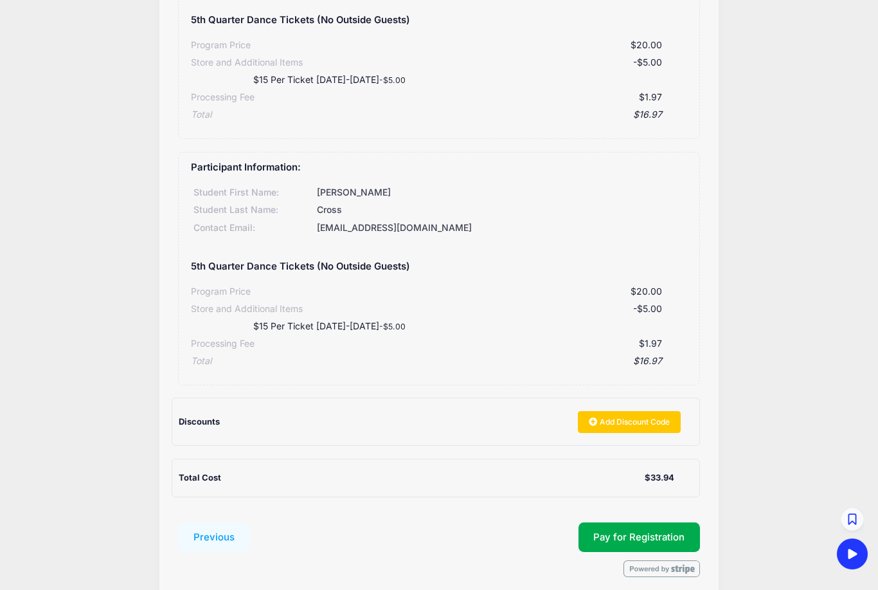
click at [664, 525] on button "Pay for Registration" at bounding box center [640, 537] width 122 height 30
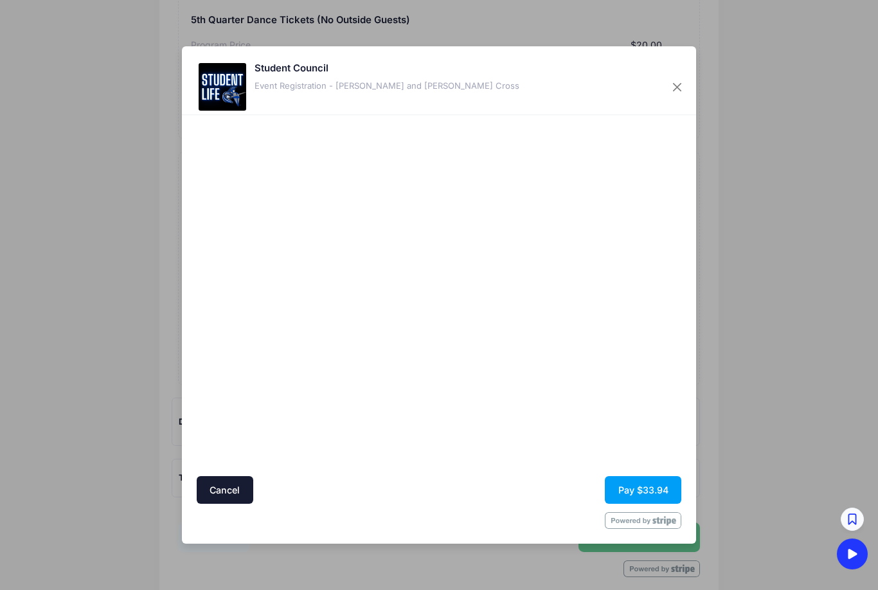
click at [639, 504] on button "Pay $33.94" at bounding box center [643, 490] width 77 height 28
